Goal: Transaction & Acquisition: Book appointment/travel/reservation

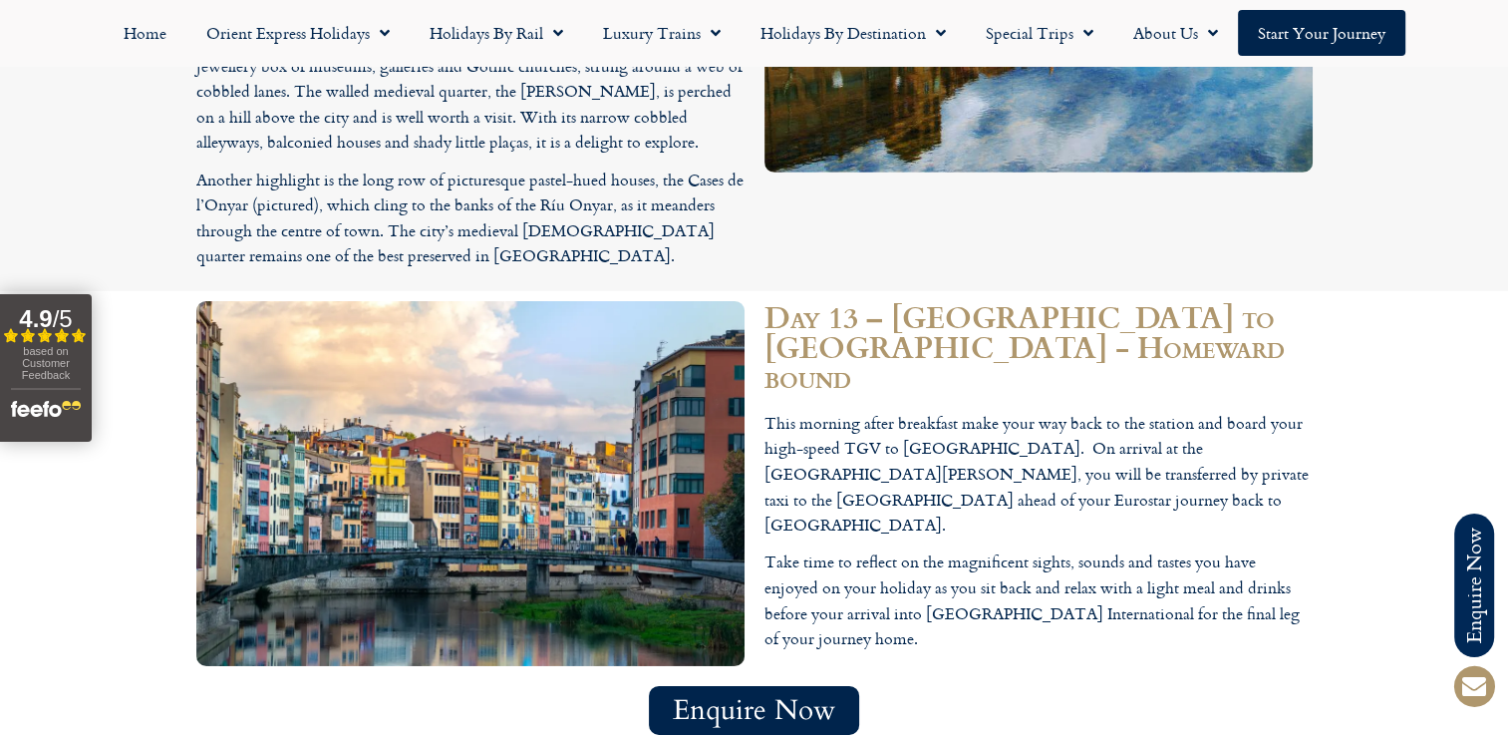
scroll to position [6280, 0]
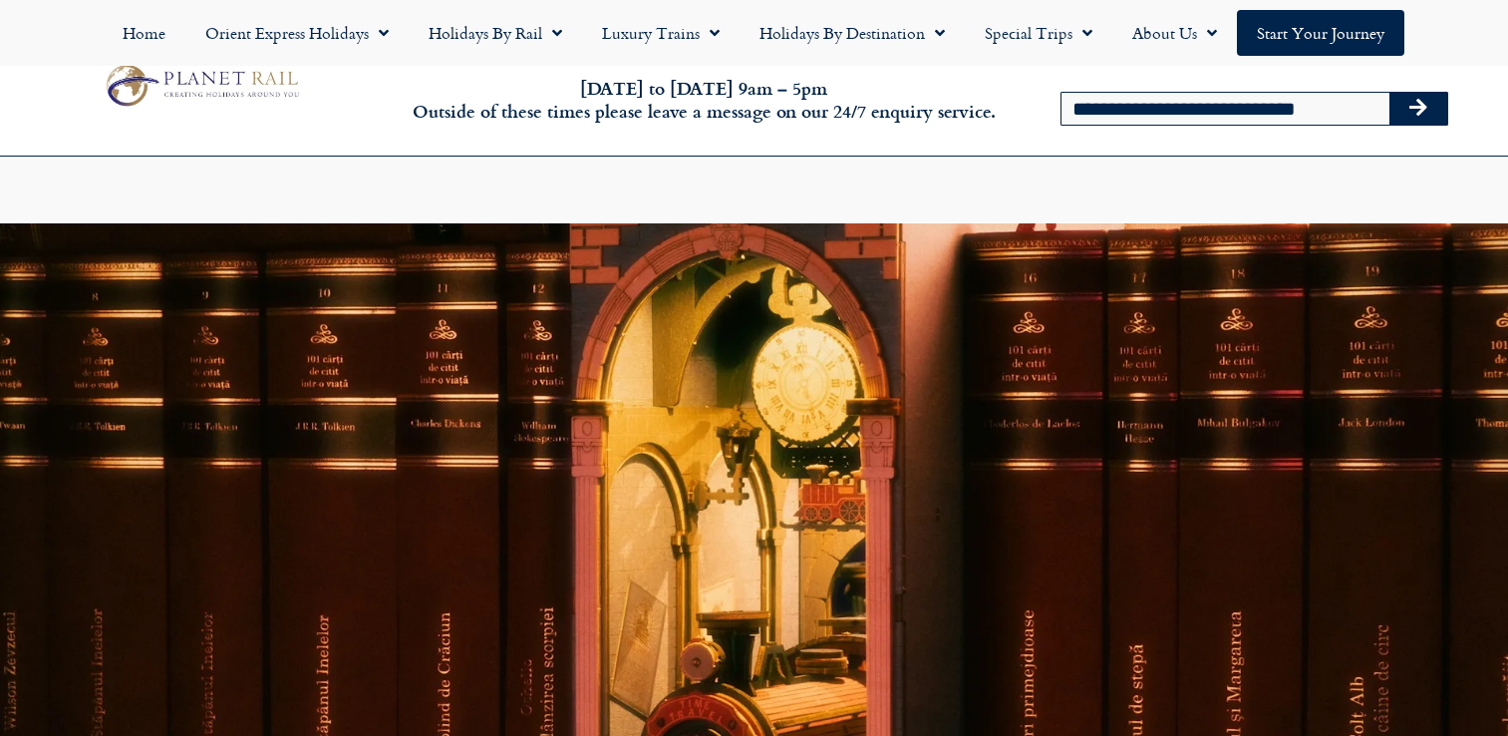
scroll to position [1141, 0]
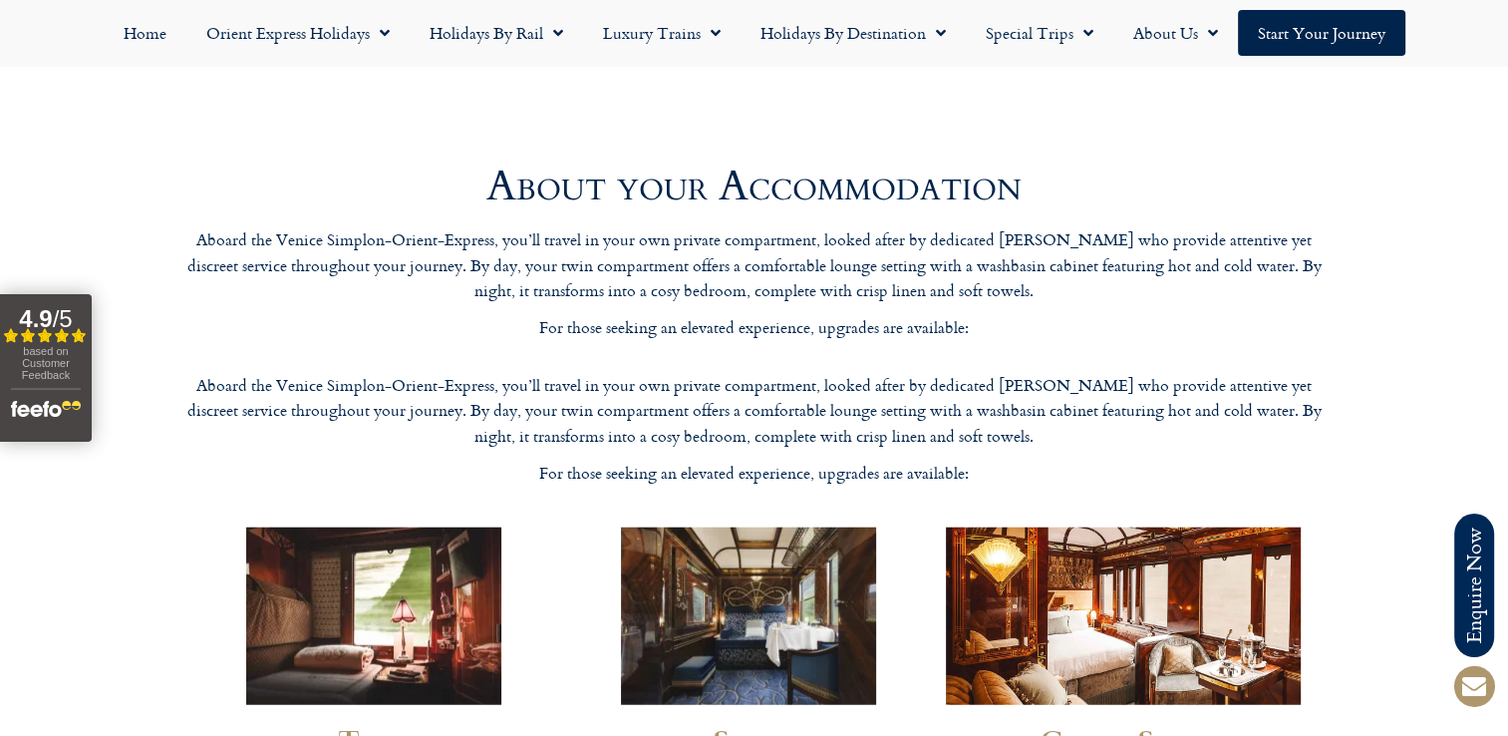
scroll to position [4785, 0]
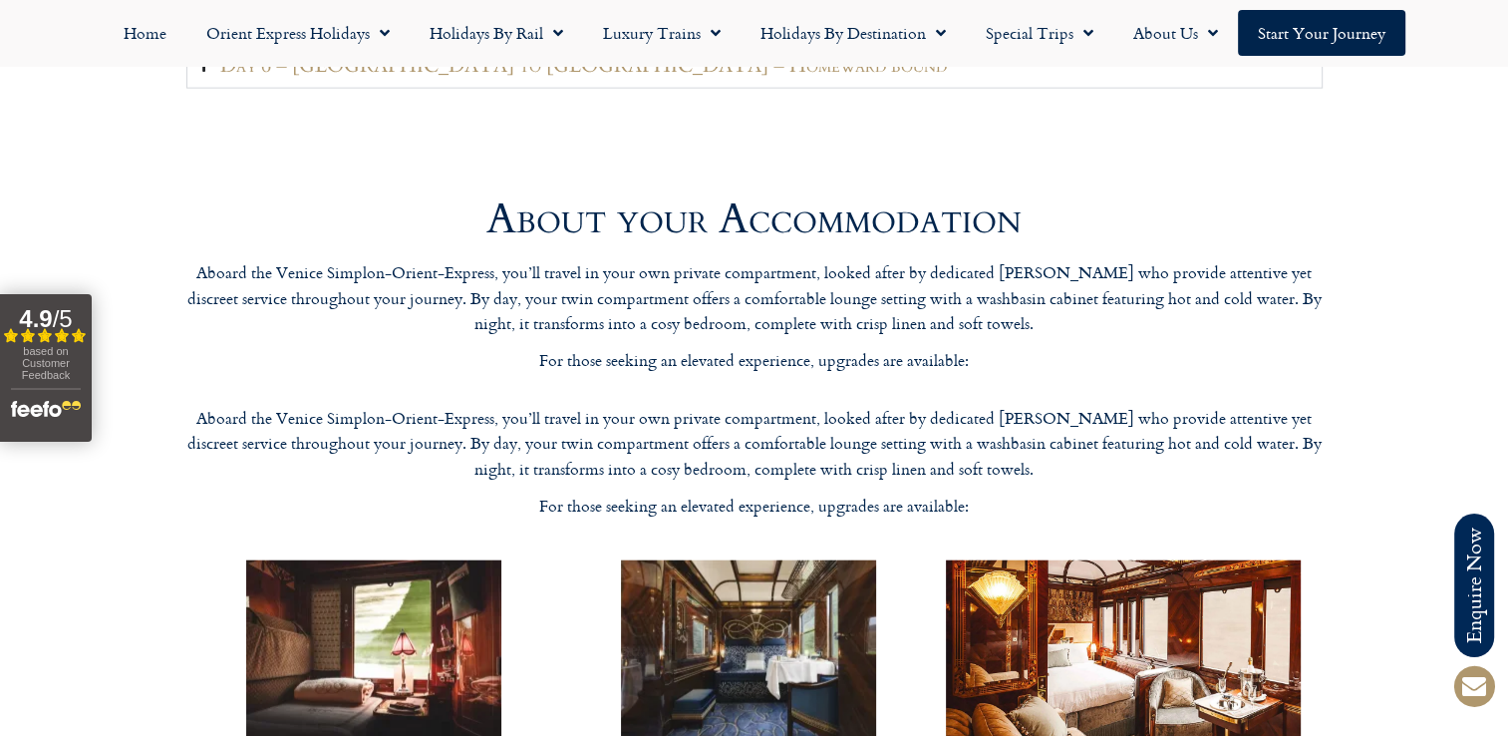
drag, startPoint x: 1048, startPoint y: 393, endPoint x: 185, endPoint y: 197, distance: 884.1
click at [186, 197] on div "About your Accommodation Aboard the Venice Simplon-Orient-Express, you’ll trave…" at bounding box center [754, 364] width 1136 height 352
drag, startPoint x: 185, startPoint y: 197, endPoint x: 214, endPoint y: 201, distance: 29.2
copy div "Aboard the Venice Simplon-Orient-Express, you’ll travel in your own private com…"
click at [956, 406] on p "Aboard the Venice Simplon-Orient-Express, you’ll travel in your own private com…" at bounding box center [754, 444] width 1136 height 77
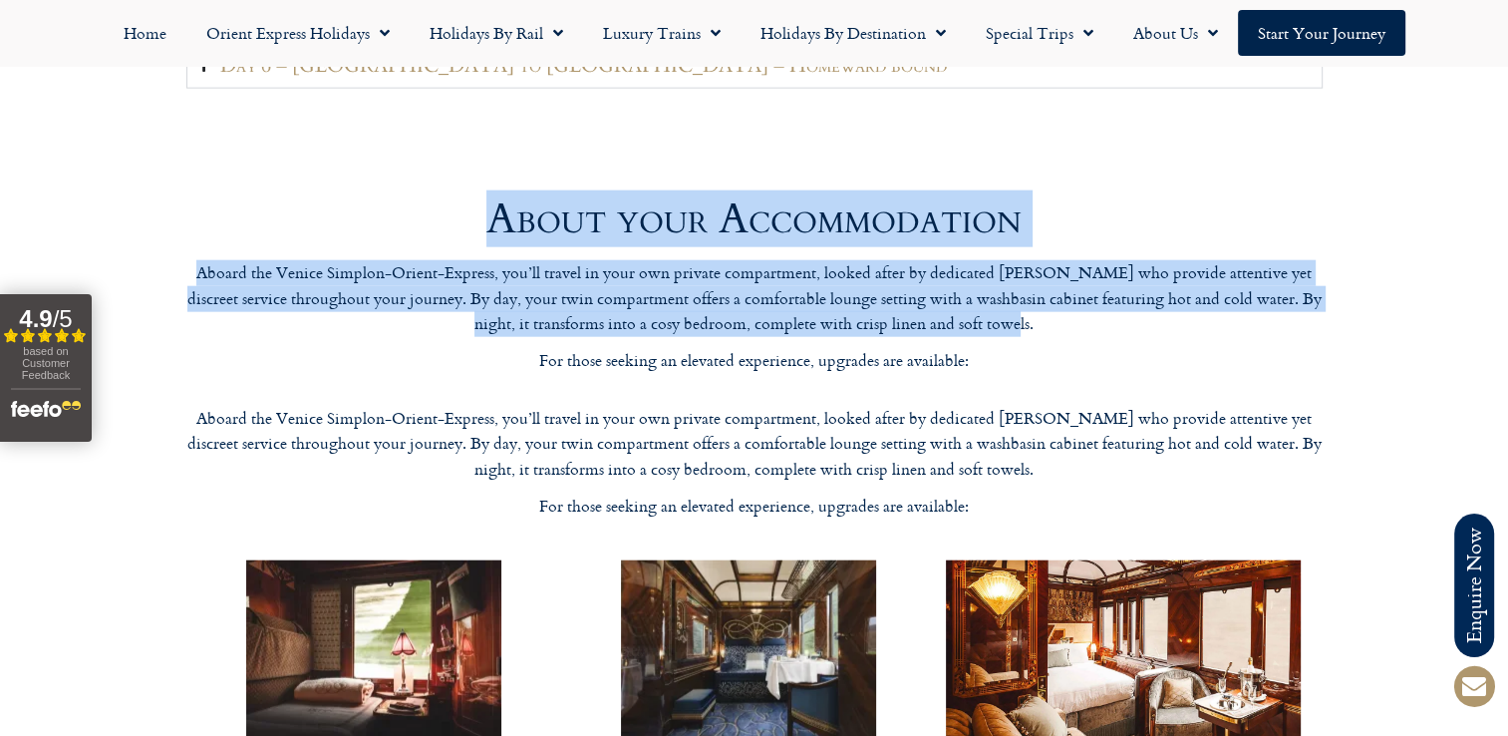
drag, startPoint x: 887, startPoint y: 242, endPoint x: 460, endPoint y: 117, distance: 445.7
click at [460, 188] on div "About your Accommodation Aboard the Venice Simplon-Orient-Express, you’ll trave…" at bounding box center [754, 364] width 1136 height 352
click at [68, 374] on span "based on Customer Feedback" at bounding box center [46, 363] width 48 height 36
